Goal: Task Accomplishment & Management: Manage account settings

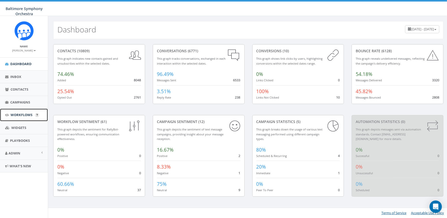
click at [16, 114] on span "Workflows" at bounding box center [22, 114] width 22 height 5
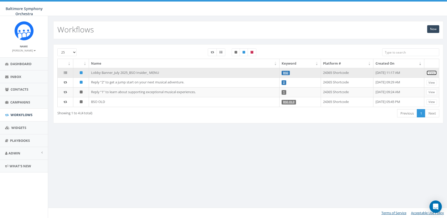
click at [430, 72] on link "View" at bounding box center [431, 72] width 11 height 5
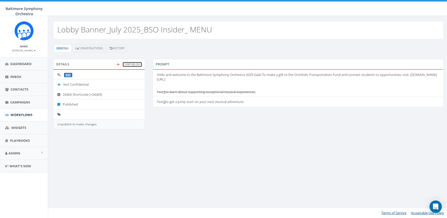
click at [136, 63] on link "UnPublish" at bounding box center [132, 64] width 20 height 5
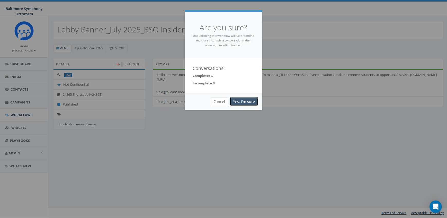
click at [248, 102] on link "Yes, I'm sure" at bounding box center [243, 101] width 29 height 9
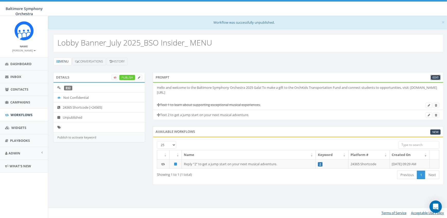
click at [434, 75] on link "Edit" at bounding box center [435, 77] width 10 height 5
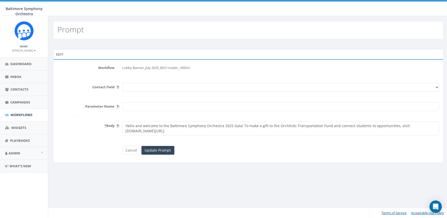
drag, startPoint x: 176, startPoint y: 131, endPoint x: 123, endPoint y: 126, distance: 52.9
click at [123, 126] on textarea "Hello and welcome to the Baltimore Symphony Orchestra 2025 Gala! To make a gift…" at bounding box center [280, 128] width 317 height 14
paste textarea ", music-lover! Now is a great time to learn about how you can keep the music pl…"
type textarea "Hello, music-lover! Now is a great time to learn about how you can keep the mus…"
click at [161, 149] on input "Update Prompt" at bounding box center [157, 150] width 33 height 9
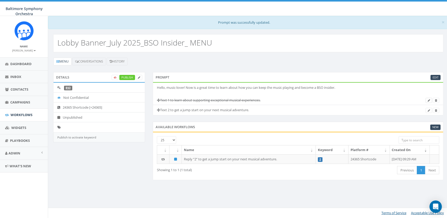
click at [428, 101] on icon at bounding box center [428, 100] width 2 height 3
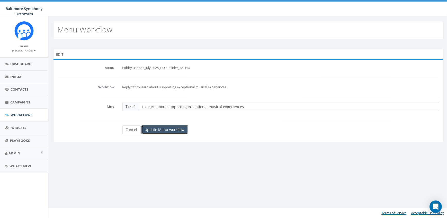
click at [163, 129] on input "Update Menu workflow" at bounding box center [164, 129] width 47 height 9
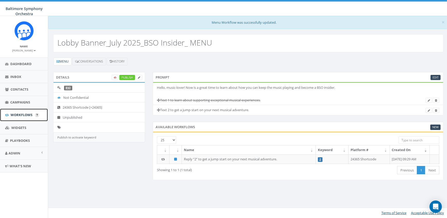
click at [20, 113] on span "Workflows" at bounding box center [22, 114] width 22 height 5
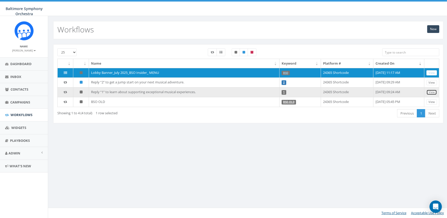
click at [434, 90] on link "View" at bounding box center [431, 91] width 11 height 5
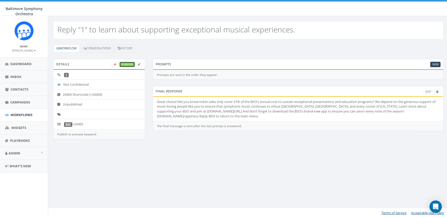
click at [130, 63] on link "Publish" at bounding box center [127, 64] width 16 height 5
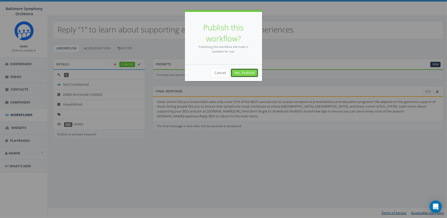
click at [245, 69] on link "Yes, Publish" at bounding box center [243, 72] width 27 height 9
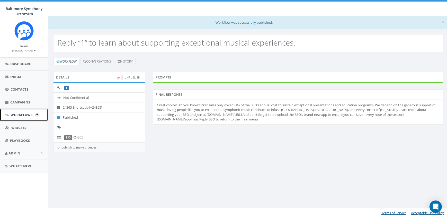
click at [18, 111] on link "Workflows" at bounding box center [24, 114] width 48 height 13
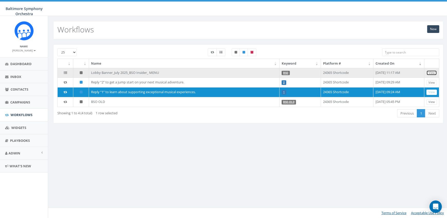
click at [434, 71] on link "View" at bounding box center [431, 72] width 11 height 5
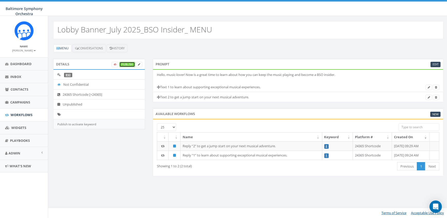
click at [123, 64] on link "Publish" at bounding box center [127, 64] width 16 height 5
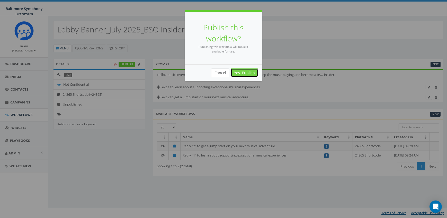
click at [252, 72] on link "Yes, Publish" at bounding box center [243, 72] width 27 height 9
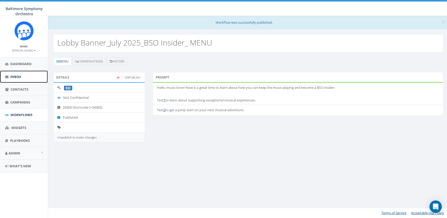
click at [16, 72] on link "Inbox" at bounding box center [24, 76] width 48 height 13
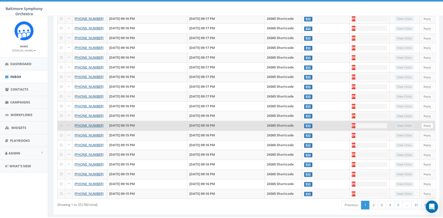
scroll to position [127, 0]
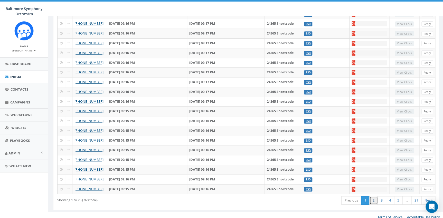
click at [372, 199] on link "2" at bounding box center [374, 200] width 8 height 8
click at [383, 197] on link "3" at bounding box center [382, 200] width 8 height 8
click at [390, 197] on link "4" at bounding box center [390, 200] width 8 height 8
click at [397, 197] on link "5" at bounding box center [398, 200] width 8 height 8
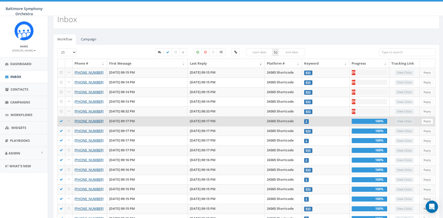
scroll to position [0, 0]
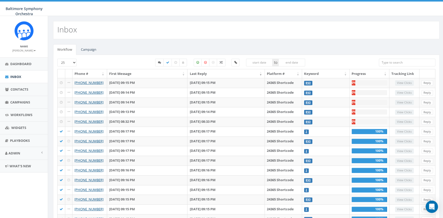
click at [18, 51] on small "[PERSON_NAME]" at bounding box center [23, 51] width 23 height 4
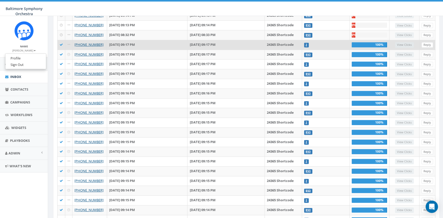
scroll to position [33, 0]
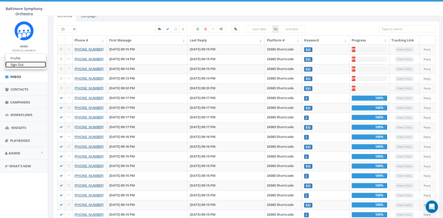
click at [17, 65] on link "Sign Out" at bounding box center [25, 64] width 41 height 6
